Goal: Information Seeking & Learning: Learn about a topic

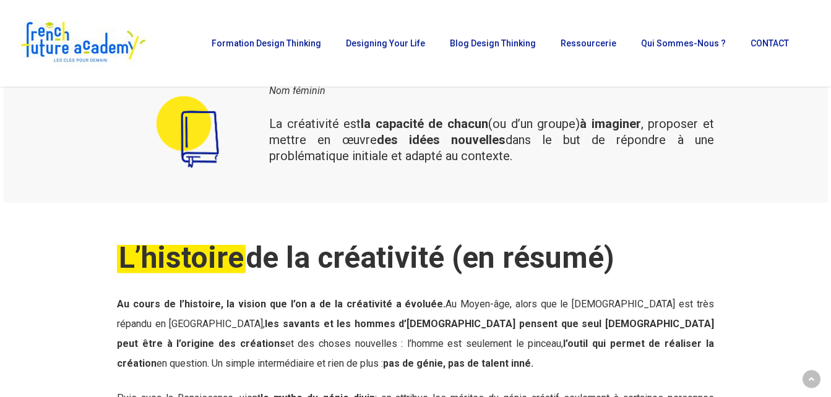
scroll to position [396, 0]
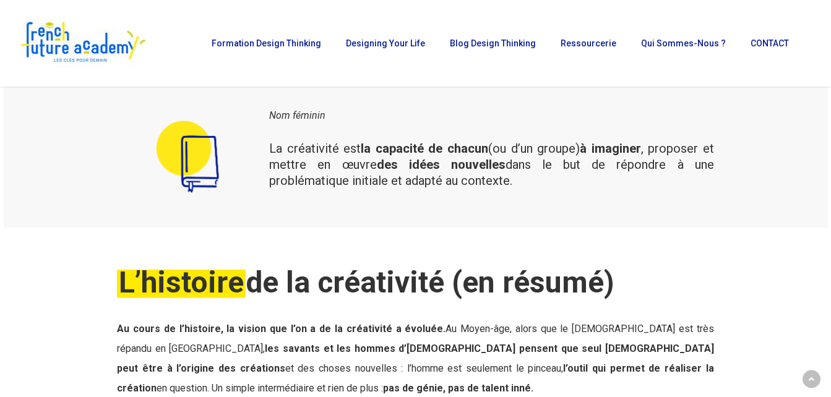
drag, startPoint x: 248, startPoint y: 145, endPoint x: 463, endPoint y: 194, distance: 220.3
click at [463, 194] on div "Nom féminin La créativité est la capacité de chacun (ou d’un groupe) à imaginer…" at bounding box center [415, 156] width 609 height 105
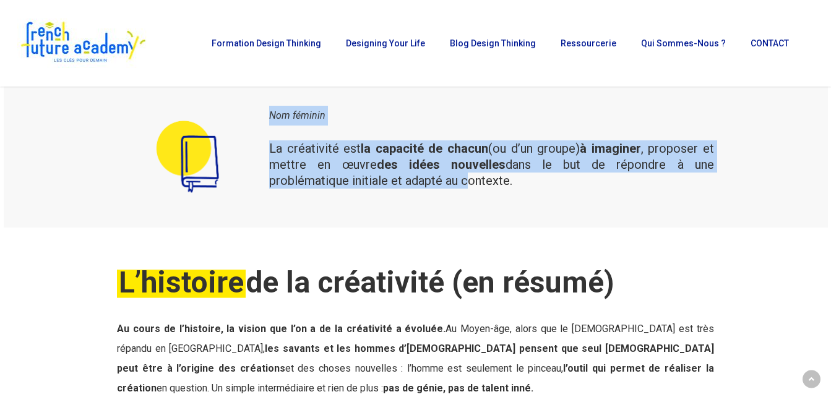
click at [243, 133] on div at bounding box center [187, 156] width 140 height 105
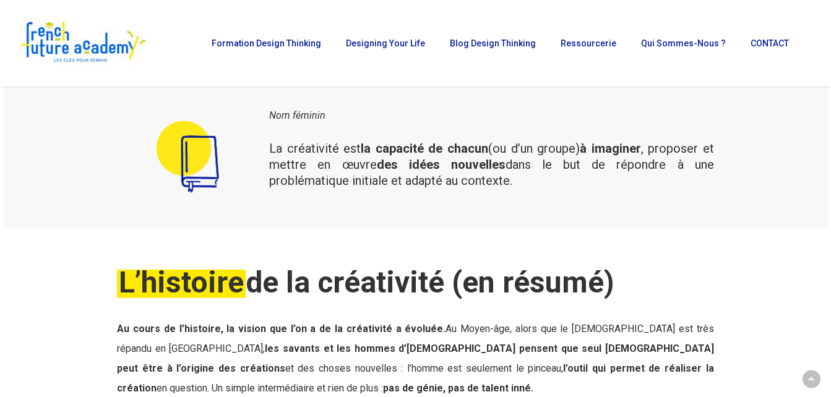
drag, startPoint x: 267, startPoint y: 143, endPoint x: 534, endPoint y: 193, distance: 271.4
click at [534, 193] on div "Nom féminin La créativité est la capacité de chacun (ou d’un groupe) à imaginer…" at bounding box center [491, 156] width 457 height 105
copy span "La créativité est la capacité de chacun (ou d’un groupe) à imaginer , proposer …"
